Goal: Information Seeking & Learning: Check status

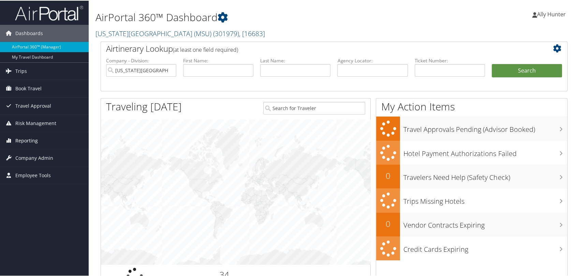
click at [10, 139] on icon at bounding box center [8, 140] width 10 height 10
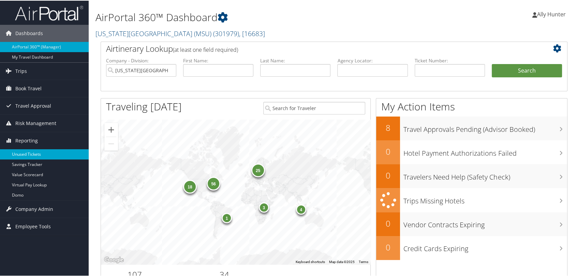
click at [37, 152] on link "Unused Tickets" at bounding box center [44, 154] width 89 height 10
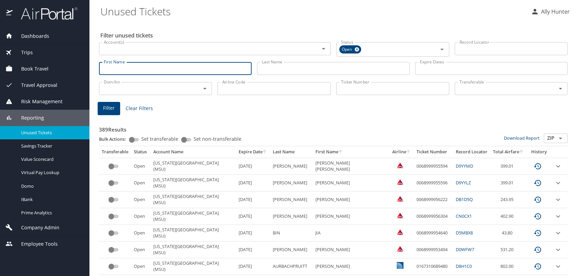
click at [166, 68] on input "First Name" at bounding box center [175, 68] width 152 height 13
type input "Bradley"
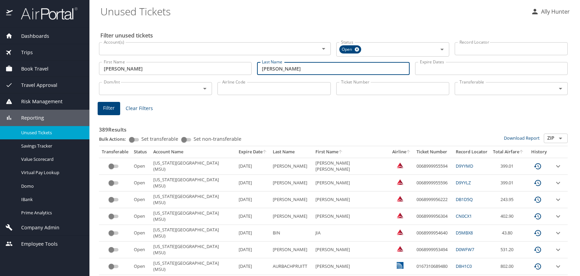
type input "[PERSON_NAME]"
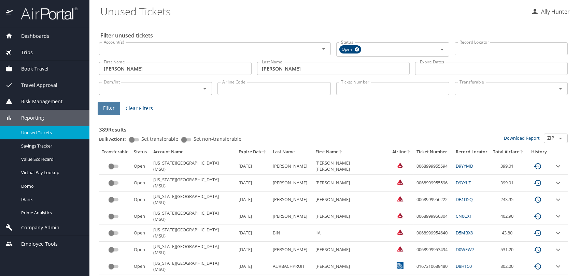
click at [114, 102] on button "Filter" at bounding box center [109, 108] width 23 height 13
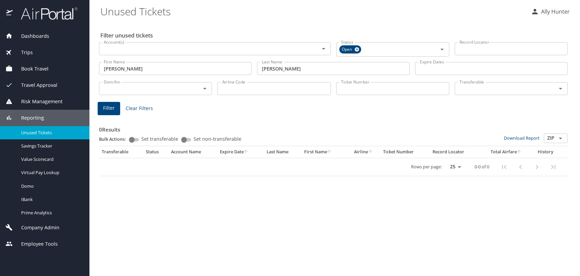
drag, startPoint x: 146, startPoint y: 69, endPoint x: 142, endPoint y: 68, distance: 4.2
click at [146, 68] on input "[PERSON_NAME]" at bounding box center [175, 68] width 152 height 13
type input "B"
click at [110, 107] on span "Filter" at bounding box center [109, 108] width 12 height 9
click at [237, 82] on div "Filter unused tickets Account(s) Account(s) Status Open Status Record Locator R…" at bounding box center [334, 149] width 468 height 254
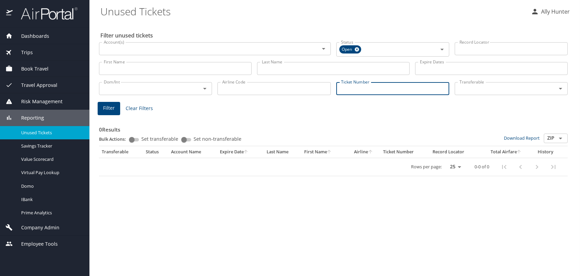
click at [383, 88] on input "Ticket Number" at bounding box center [392, 88] width 113 height 13
type input "7141597683"
click at [105, 110] on span "Filter" at bounding box center [109, 107] width 12 height 9
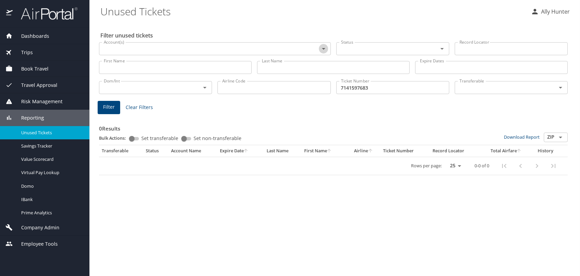
click at [322, 47] on icon "Open" at bounding box center [323, 49] width 8 height 8
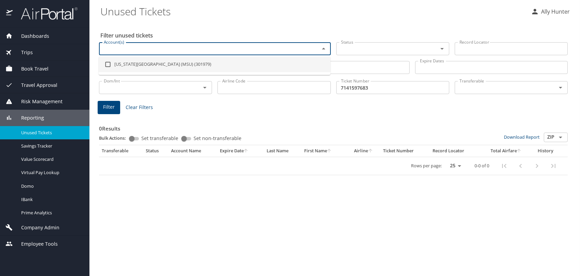
click at [157, 66] on li "Michigan State University (MSU) (301979)" at bounding box center [215, 65] width 232 height 16
checkbox input "true"
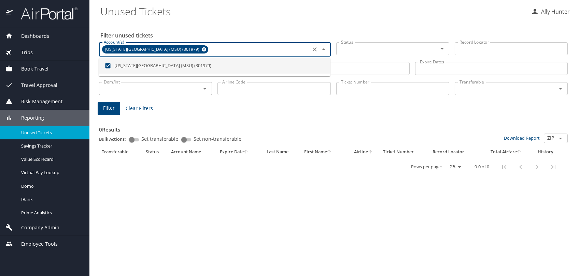
click at [110, 109] on span "Filter" at bounding box center [109, 108] width 12 height 9
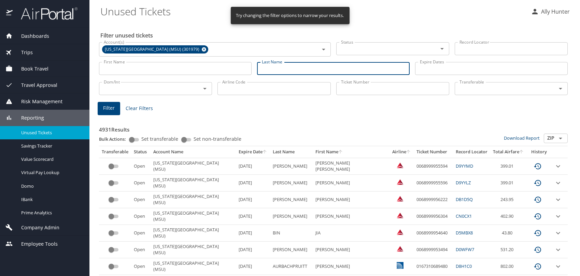
click at [300, 66] on input "Last Name" at bounding box center [333, 68] width 152 height 13
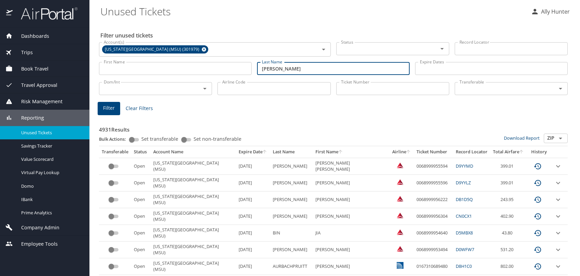
type input "Robinson"
click at [114, 108] on button "Filter" at bounding box center [109, 108] width 23 height 13
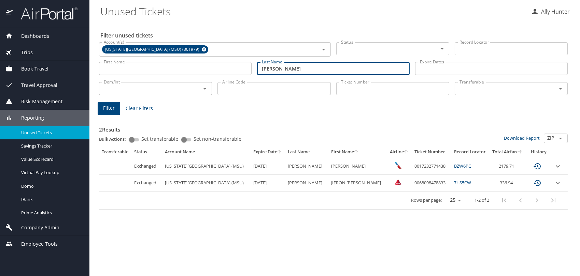
drag, startPoint x: 287, startPoint y: 68, endPoint x: 198, endPoint y: 78, distance: 89.6
click at [199, 78] on div "Filter unused tickets Account(s) Michigan State University (MSU) (301979) Accou…" at bounding box center [334, 149] width 468 height 254
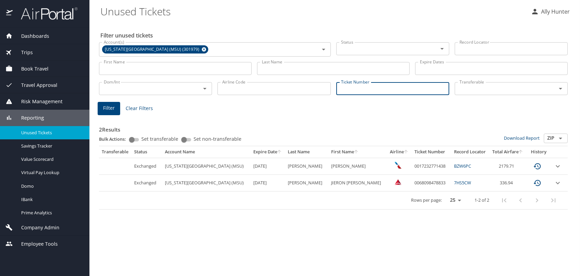
drag, startPoint x: 367, startPoint y: 86, endPoint x: 361, endPoint y: 92, distance: 8.2
click at [367, 87] on input "Ticket Number" at bounding box center [392, 88] width 113 height 13
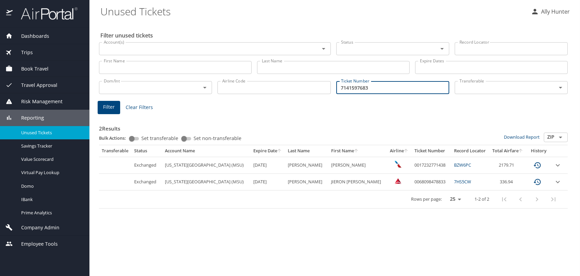
type input "7141597683"
click at [110, 105] on span "Filter" at bounding box center [109, 107] width 12 height 9
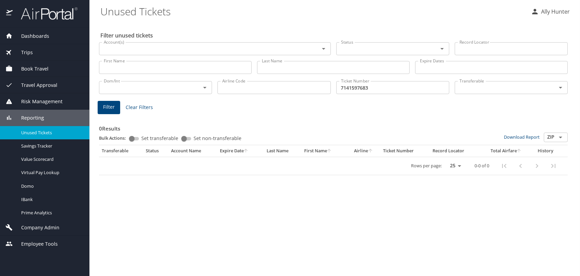
click at [27, 49] on span "Trips" at bounding box center [23, 53] width 20 height 8
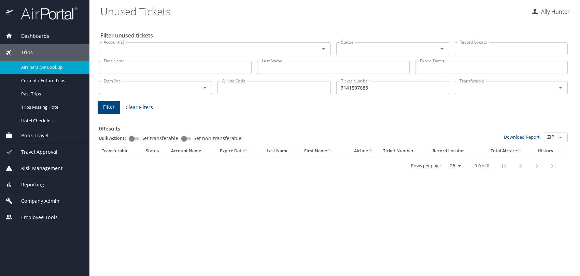
click at [34, 66] on span "Airtinerary® Lookup" at bounding box center [51, 67] width 60 height 6
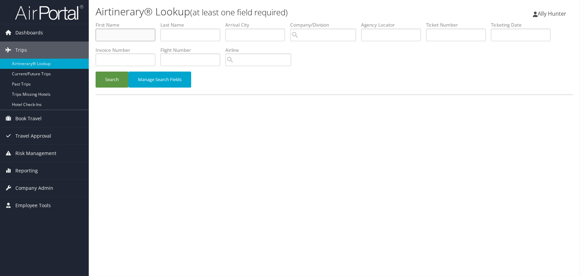
click at [132, 36] on input "text" at bounding box center [126, 35] width 60 height 13
type input "[PERSON_NAME]"
type input "Robinson"
click at [107, 82] on button "Search" at bounding box center [112, 80] width 33 height 16
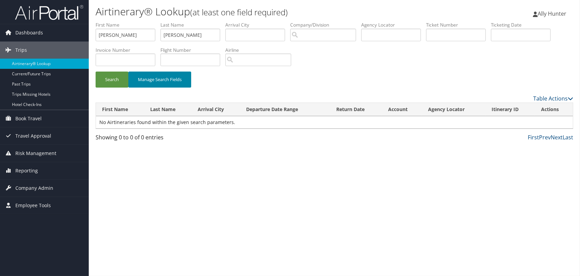
click at [167, 81] on button "Manage Search Fields" at bounding box center [159, 80] width 63 height 16
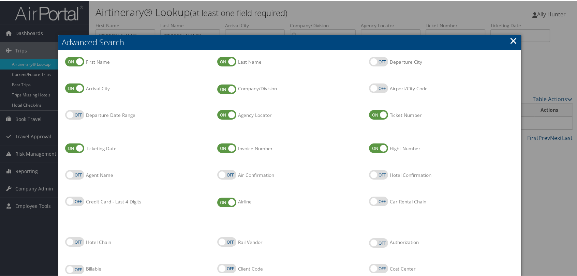
click at [513, 39] on link "×" at bounding box center [514, 40] width 8 height 14
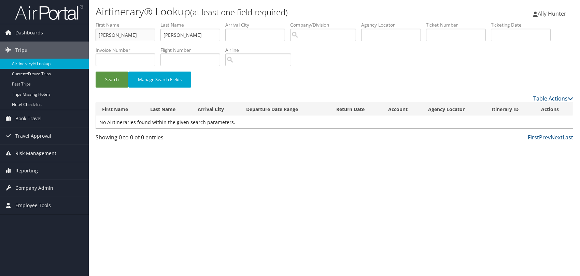
drag, startPoint x: 123, startPoint y: 34, endPoint x: 24, endPoint y: 62, distance: 102.8
click at [21, 56] on div "Dashboards AirPortal 360™ (Manager) My Travel Dashboard Trips Airtinerary® Look…" at bounding box center [290, 138] width 580 height 276
click at [116, 75] on button "Search" at bounding box center [112, 80] width 33 height 16
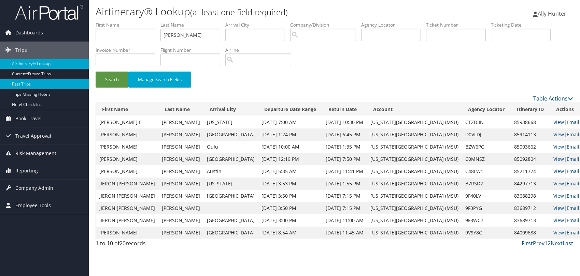
click at [25, 85] on link "Past Trips" at bounding box center [44, 84] width 89 height 10
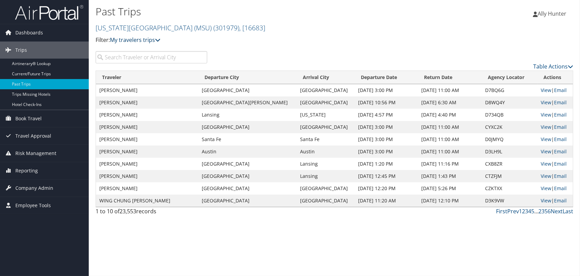
click at [156, 41] on link "My travelers trips" at bounding box center [135, 40] width 50 height 8
click at [287, 31] on h2 "Michigan State University (MSU) ( 301979 ) , [ 16683 ]" at bounding box center [255, 27] width 318 height 12
click at [287, 32] on h2 "Michigan State University (MSU) ( 301979 ) , [ 16683 ]" at bounding box center [255, 27] width 318 height 12
click at [149, 59] on input "search" at bounding box center [152, 57] width 112 height 12
click at [51, 62] on link "Airtinerary® Lookup" at bounding box center [44, 64] width 89 height 10
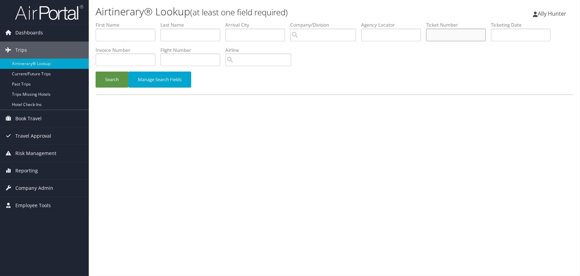
click at [447, 34] on input "text" at bounding box center [456, 35] width 60 height 13
type input "7141597683"
click at [102, 84] on button "Search" at bounding box center [112, 80] width 33 height 16
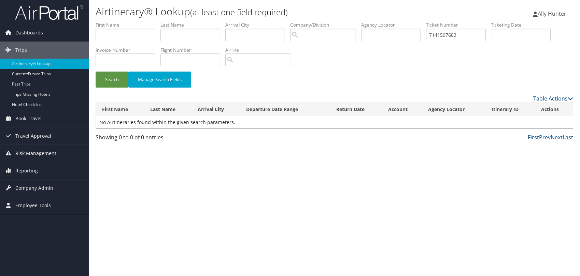
click at [557, 14] on span "Ally Hunter" at bounding box center [551, 14] width 29 height 8
click at [496, 110] on link "Sign Out" at bounding box center [528, 111] width 76 height 12
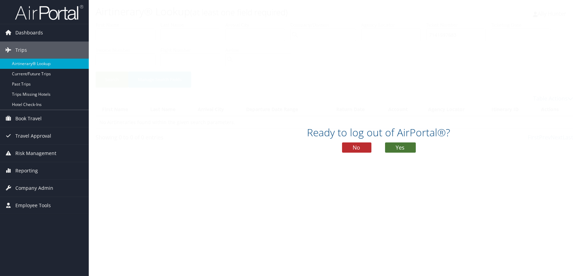
click at [408, 145] on button "Yes" at bounding box center [400, 148] width 31 height 10
